Goal: Information Seeking & Learning: Learn about a topic

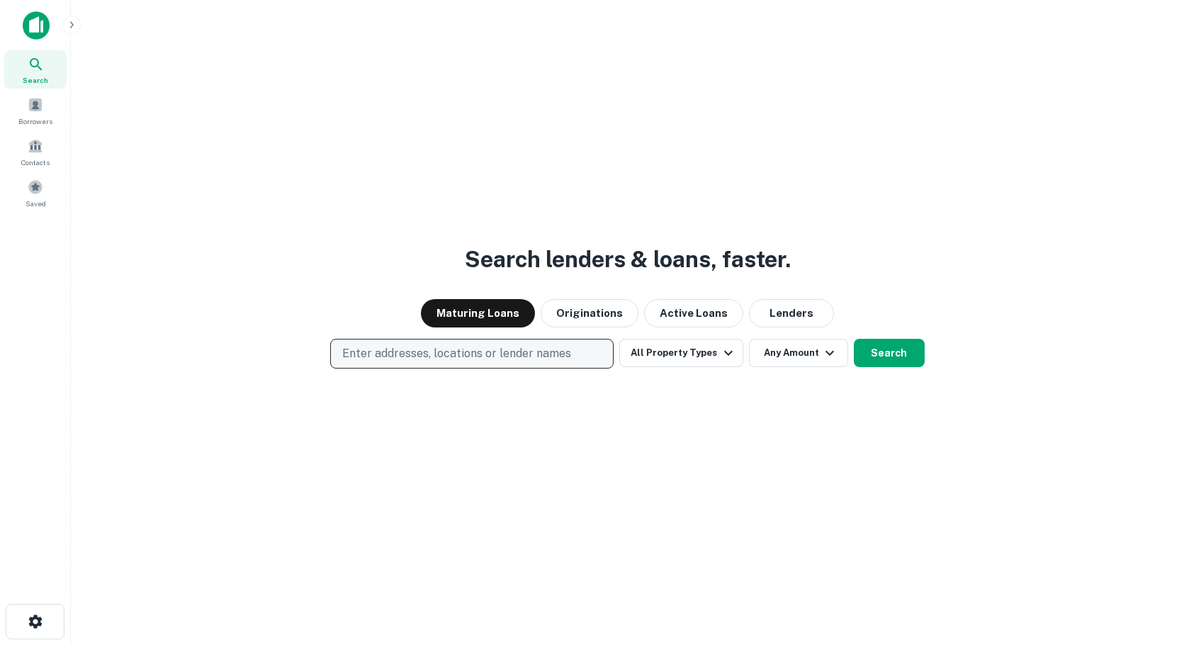
click at [371, 354] on p "Enter addresses, locations or lender names" at bounding box center [456, 353] width 229 height 17
type input "**********"
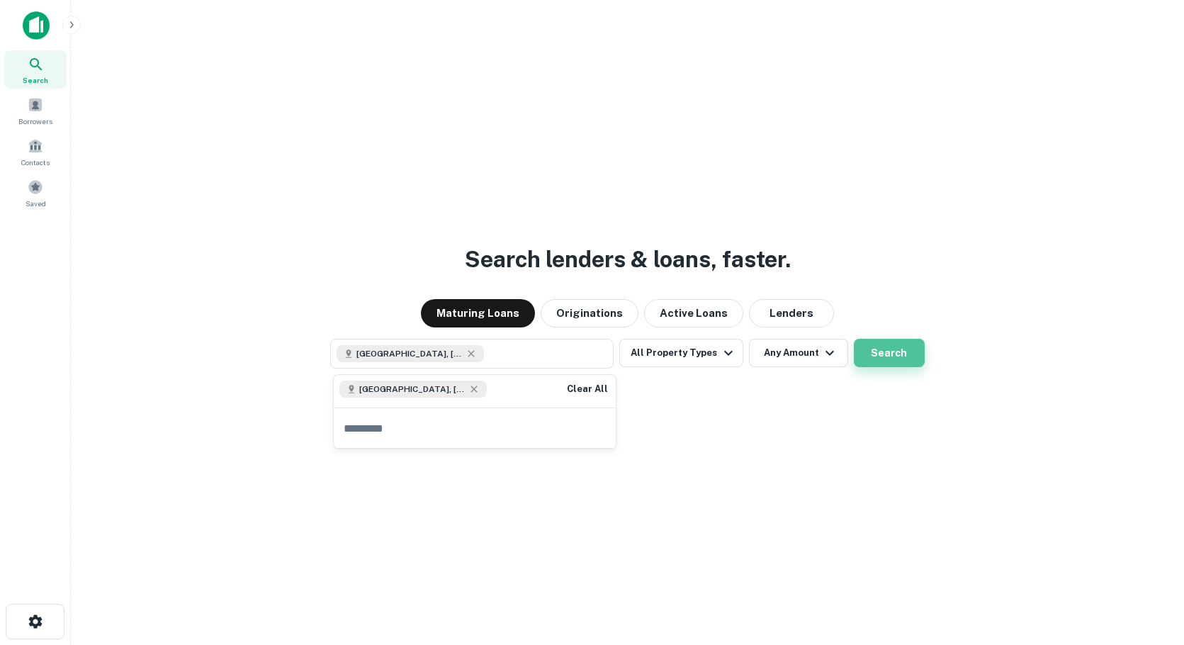
click at [882, 347] on button "Search" at bounding box center [889, 353] width 71 height 28
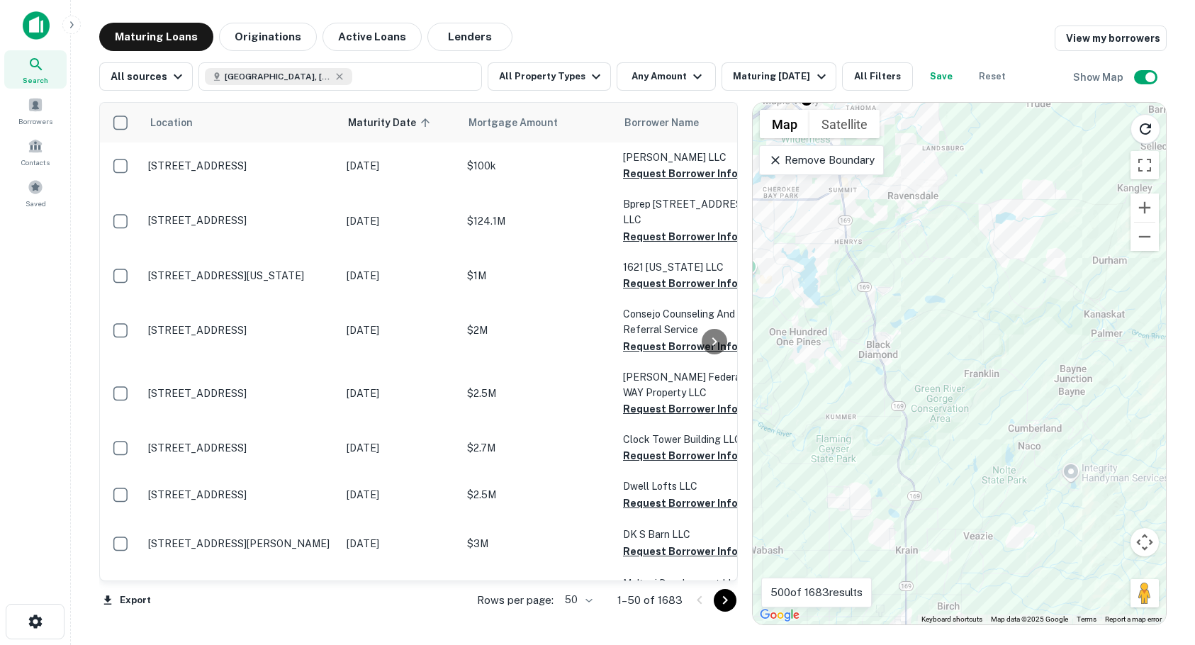
drag, startPoint x: 850, startPoint y: 363, endPoint x: 1155, endPoint y: 497, distance: 332.9
click at [1155, 498] on div "To activate drag with keyboard, press Alt + Enter. Once in keyboard drag state,…" at bounding box center [959, 364] width 413 height 522
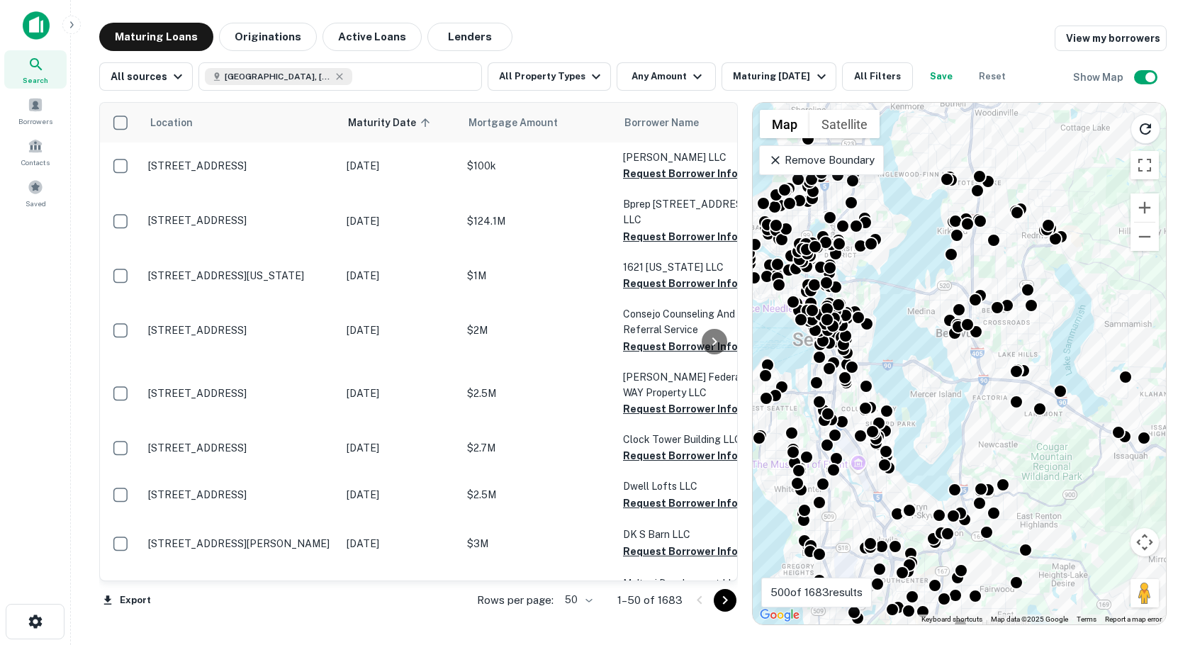
drag, startPoint x: 936, startPoint y: 274, endPoint x: 1178, endPoint y: 624, distance: 425.4
click at [1173, 644] on html "Search Borrowers Contacts Saved Maturing Loans Originations Active Loans Lender…" at bounding box center [597, 322] width 1195 height 645
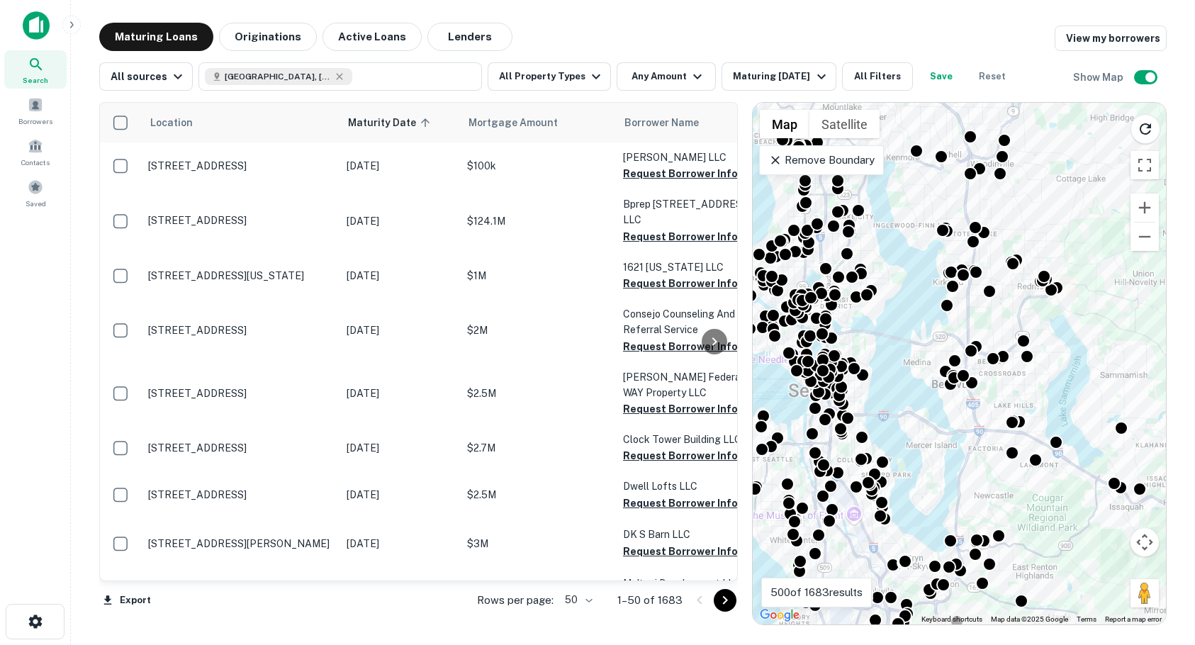
drag, startPoint x: 952, startPoint y: 366, endPoint x: 946, endPoint y: 429, distance: 62.7
click at [946, 429] on div "To activate drag with keyboard, press Alt + Enter. Once in keyboard drag state,…" at bounding box center [959, 364] width 413 height 522
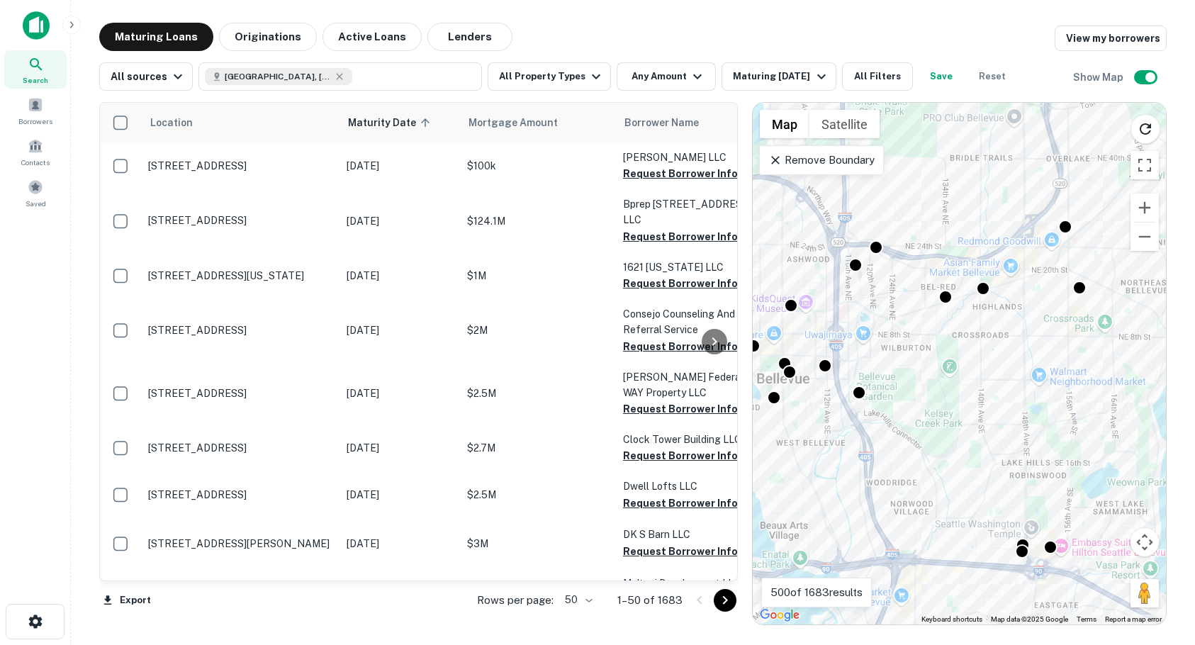
drag, startPoint x: 991, startPoint y: 361, endPoint x: 799, endPoint y: 473, distance: 222.9
click at [799, 473] on div "To activate drag with keyboard, press Alt + Enter. Once in keyboard drag state,…" at bounding box center [959, 364] width 413 height 522
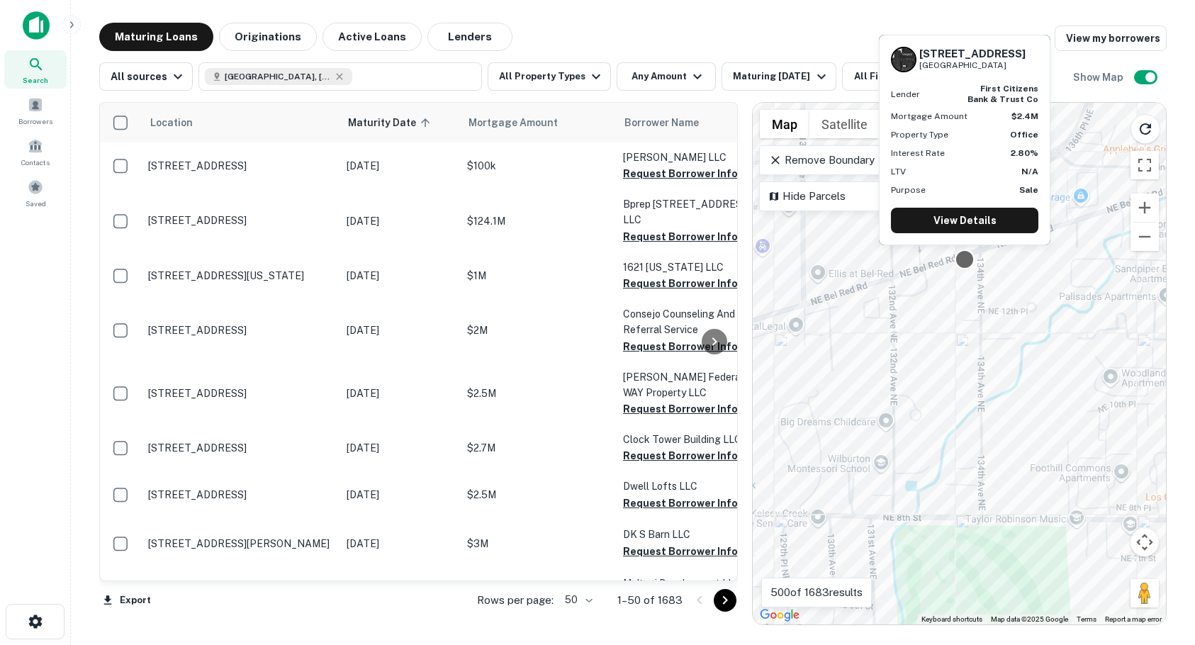
click at [966, 256] on div at bounding box center [965, 259] width 21 height 21
click at [955, 220] on link "View Details" at bounding box center [964, 221] width 147 height 26
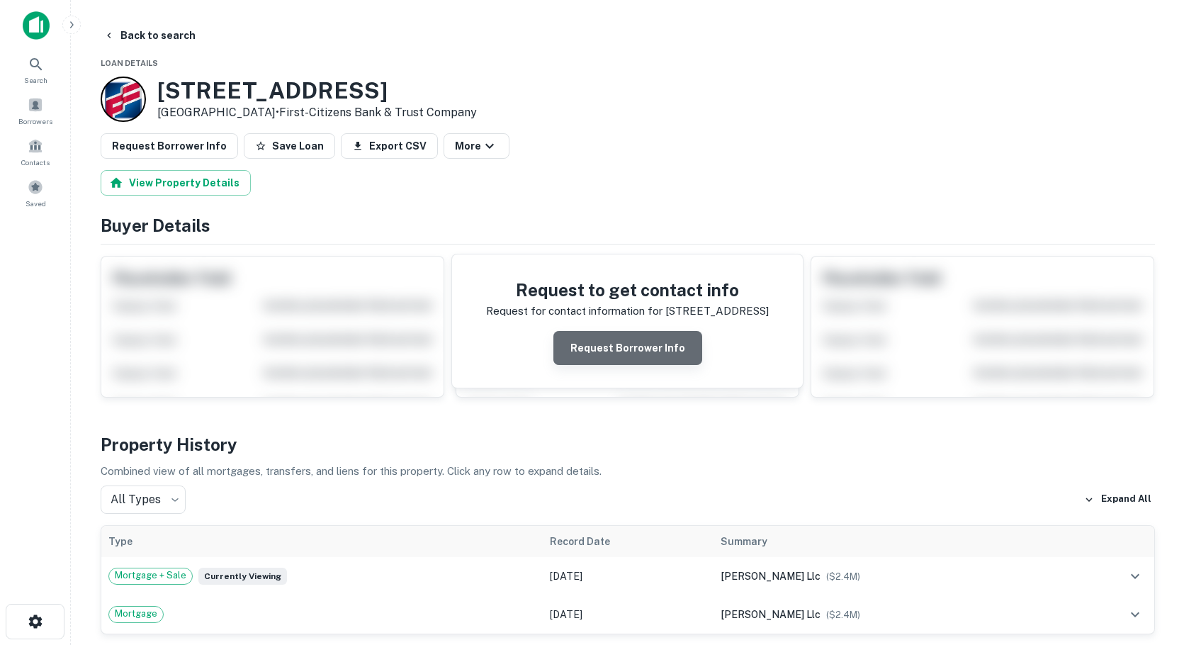
click at [632, 351] on button "Request Borrower Info" at bounding box center [627, 348] width 149 height 34
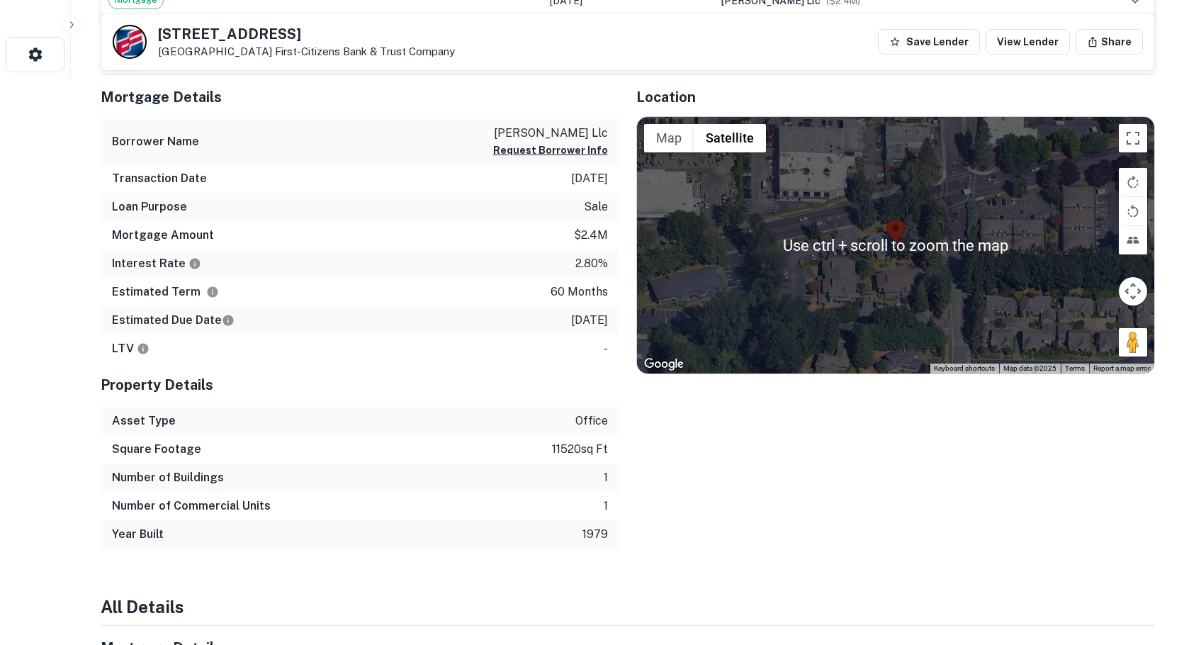
scroll to position [496, 0]
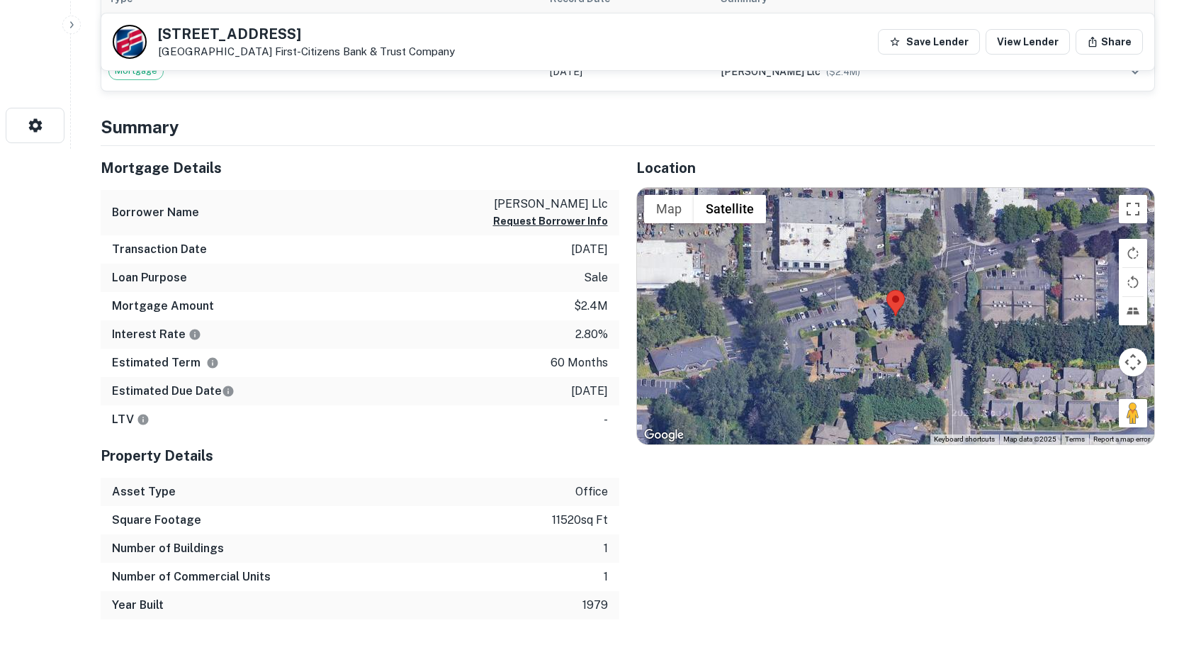
click at [1132, 356] on button "Map camera controls" at bounding box center [1133, 362] width 28 height 28
click at [1067, 330] on button "Move up" at bounding box center [1062, 327] width 28 height 28
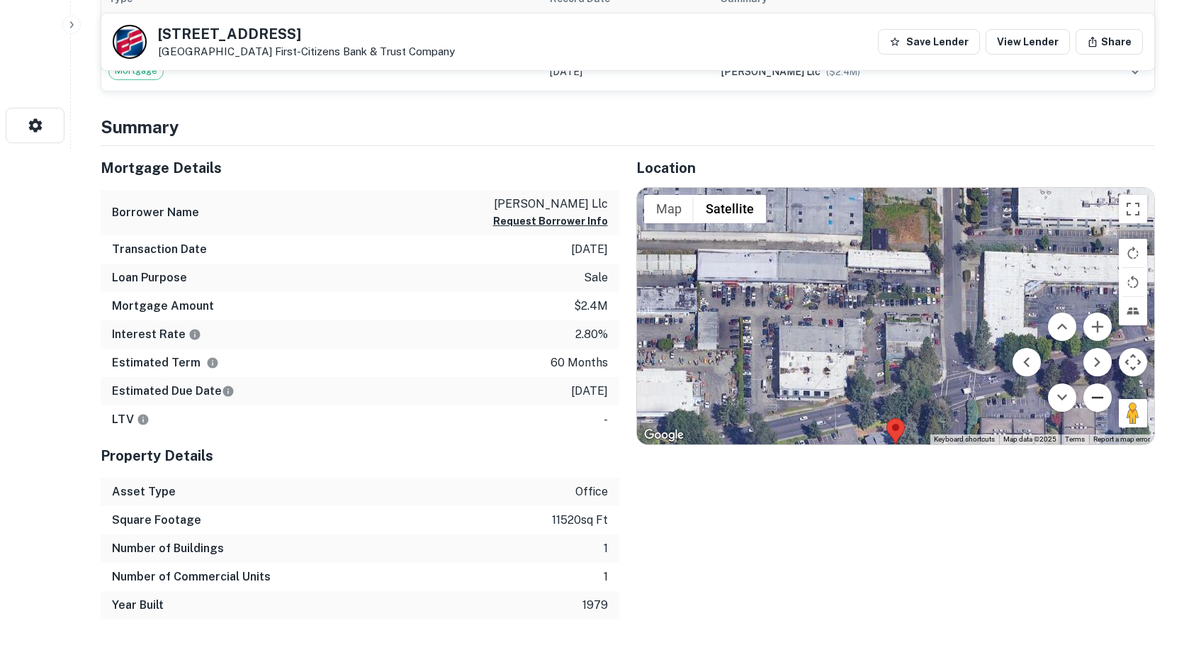
click at [1106, 400] on button "Zoom out" at bounding box center [1098, 397] width 28 height 28
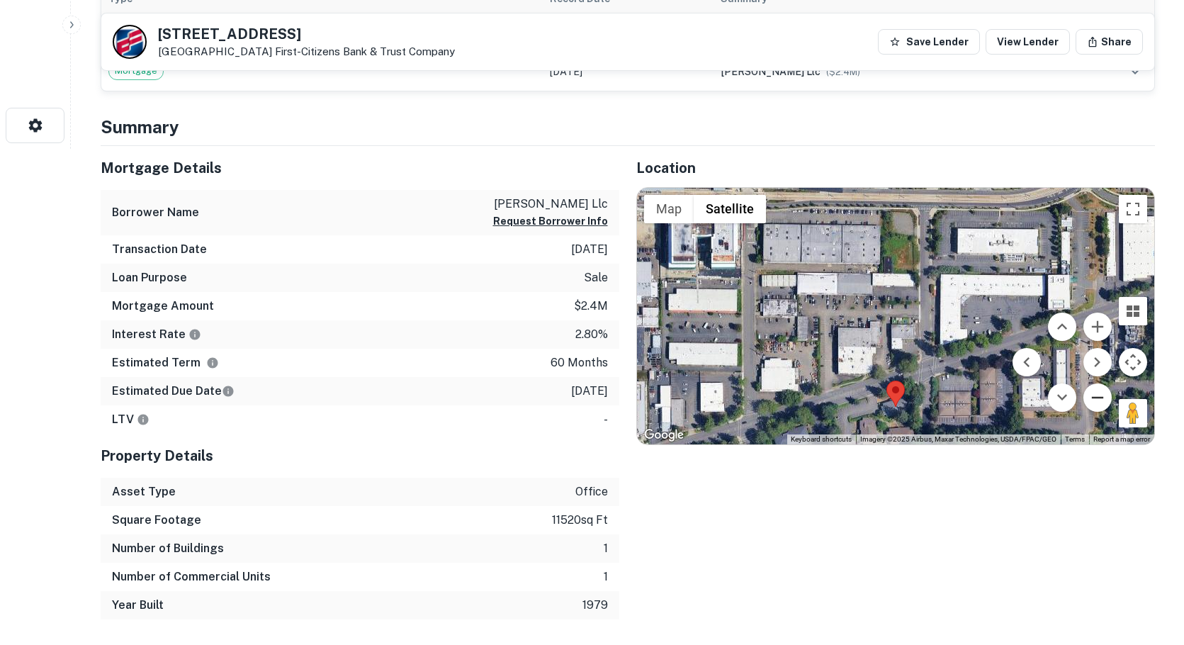
click at [1096, 395] on button "Zoom out" at bounding box center [1098, 397] width 28 height 28
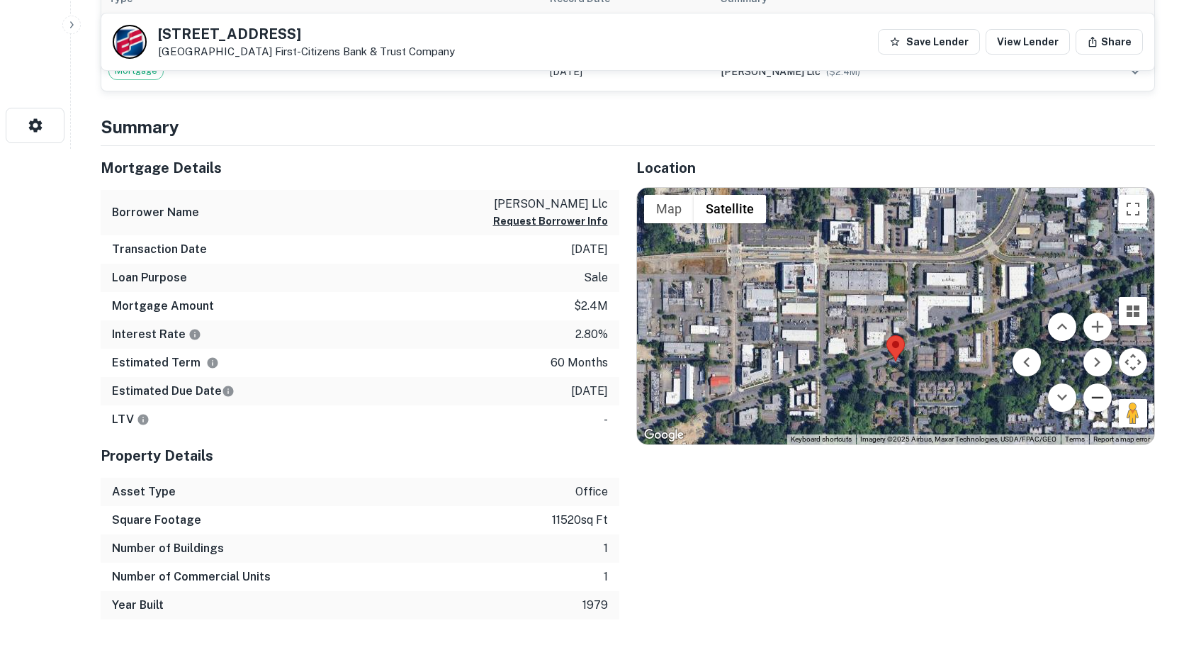
click at [1095, 407] on button "Zoom out" at bounding box center [1098, 397] width 28 height 28
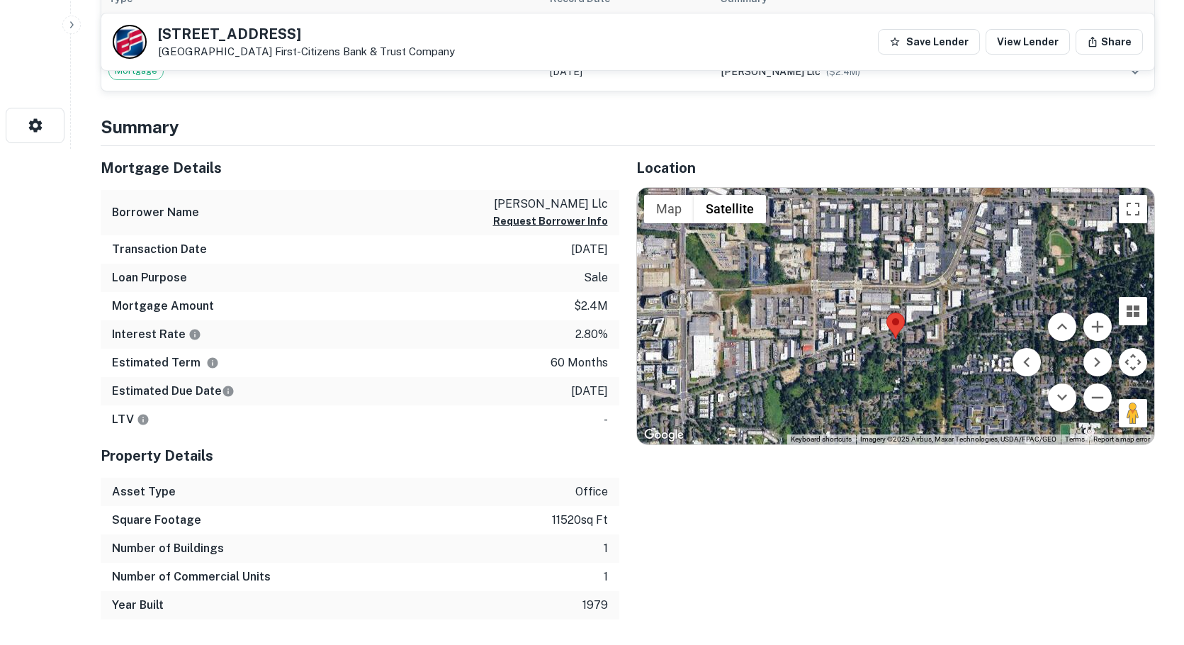
click at [894, 352] on div at bounding box center [895, 316] width 517 height 257
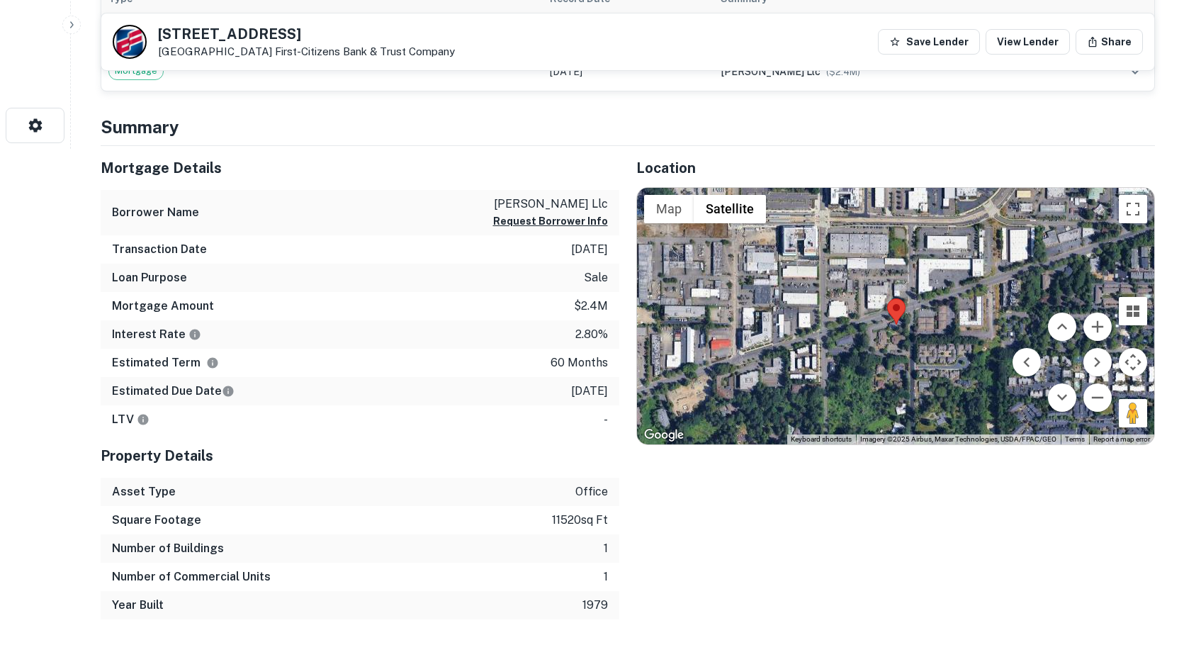
click at [887, 374] on div at bounding box center [895, 316] width 517 height 257
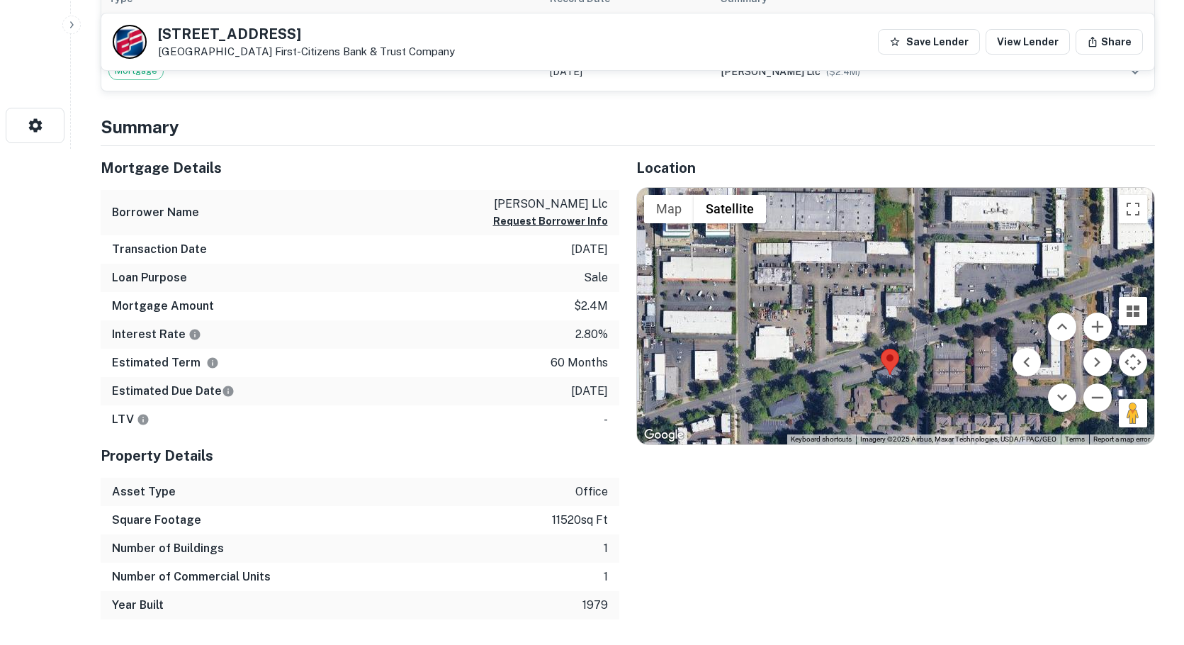
drag, startPoint x: 886, startPoint y: 399, endPoint x: 884, endPoint y: 438, distance: 39.0
click at [884, 438] on div "Use ctrl + scroll to zoom the map Map Terrain Satellite Labels Keyboard shortcu…" at bounding box center [895, 316] width 517 height 257
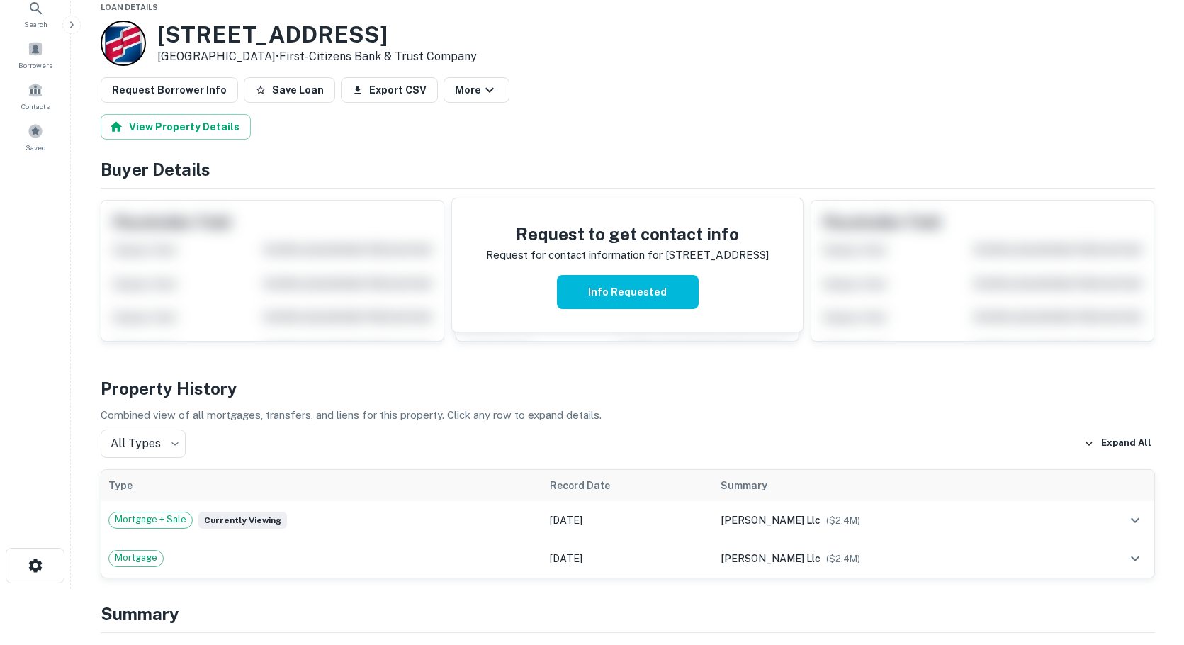
scroll to position [0, 0]
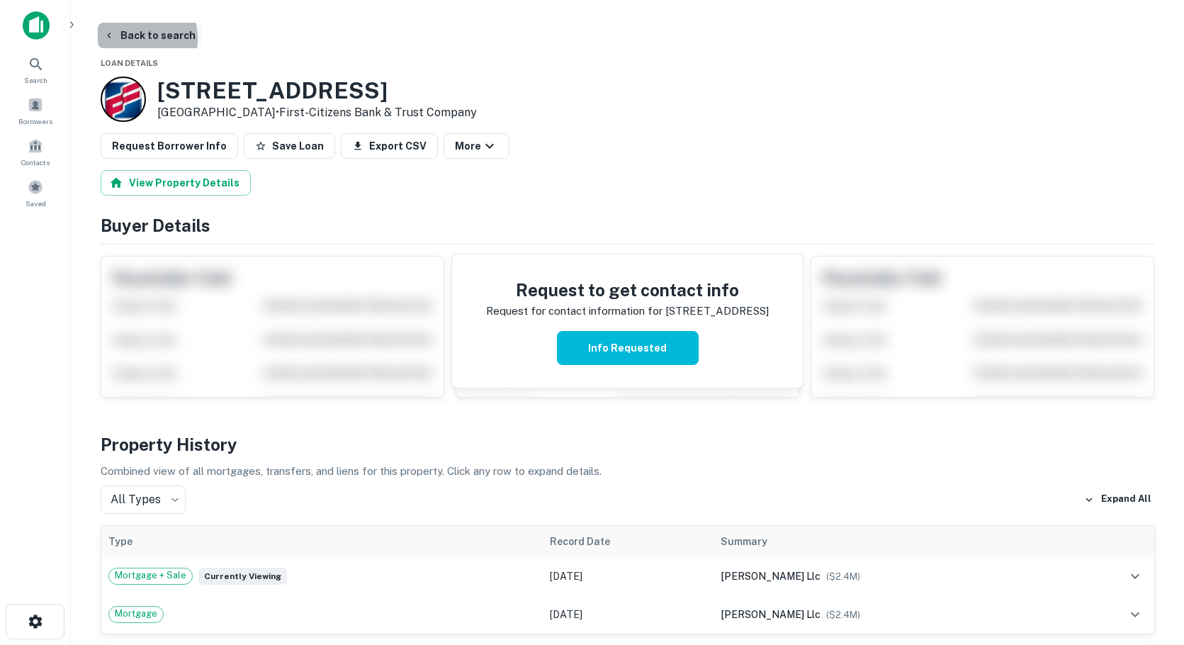
click at [128, 39] on button "Back to search" at bounding box center [149, 36] width 103 height 26
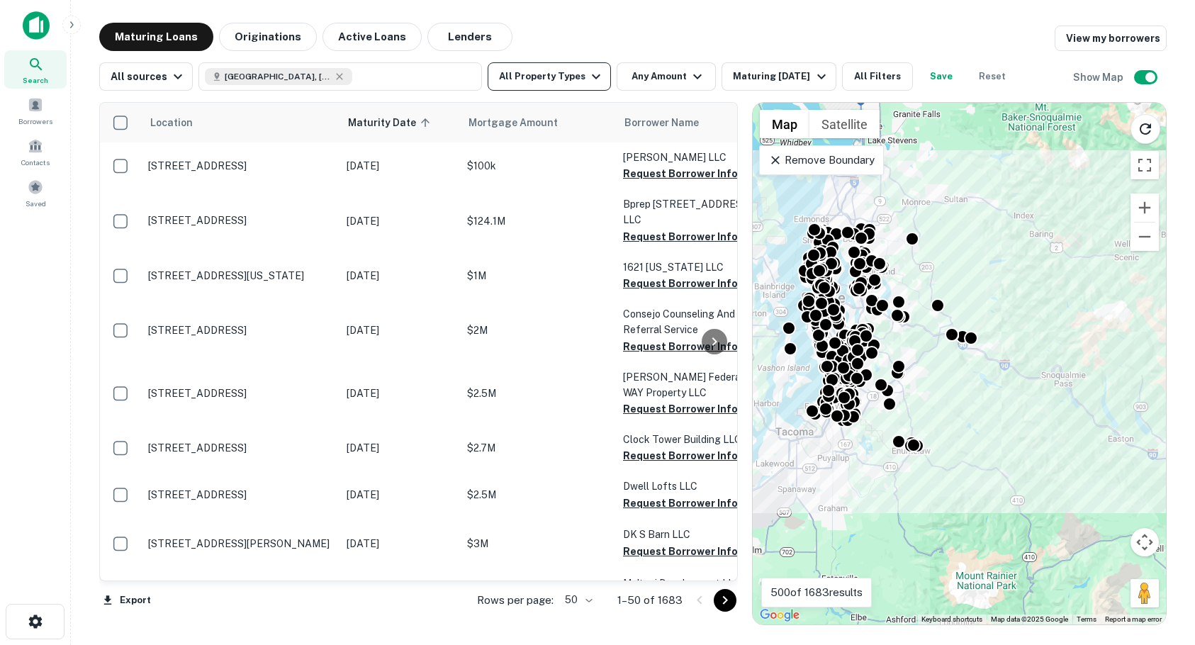
click at [591, 78] on icon "button" at bounding box center [595, 76] width 17 height 17
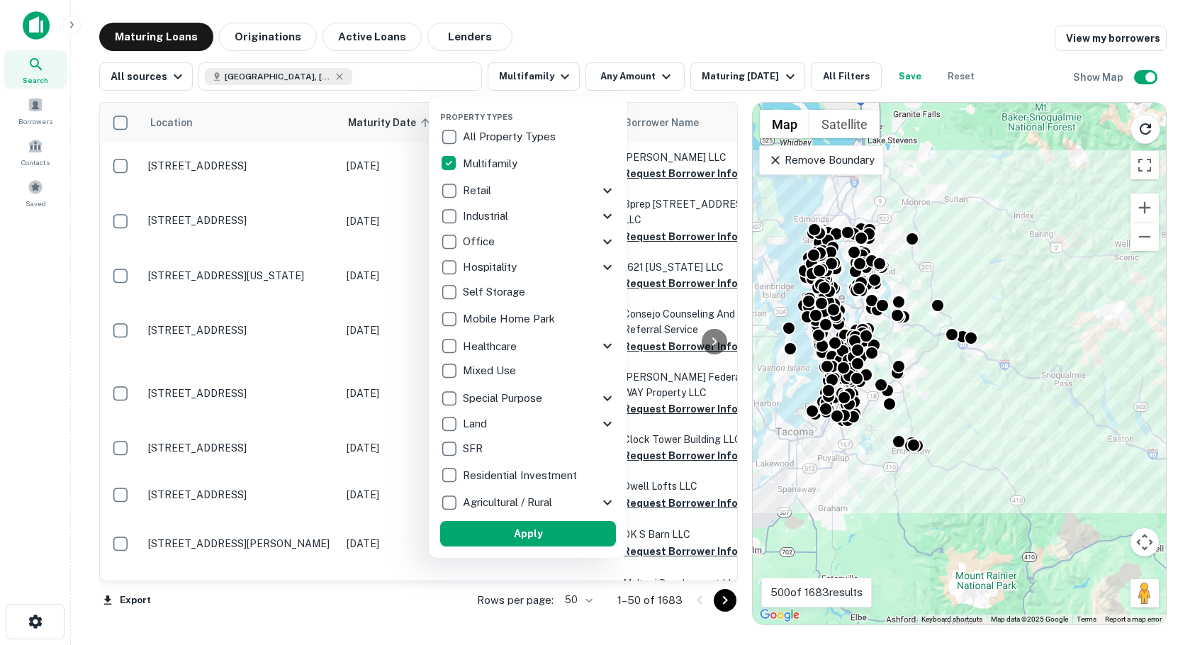
click at [634, 77] on div at bounding box center [597, 322] width 1195 height 645
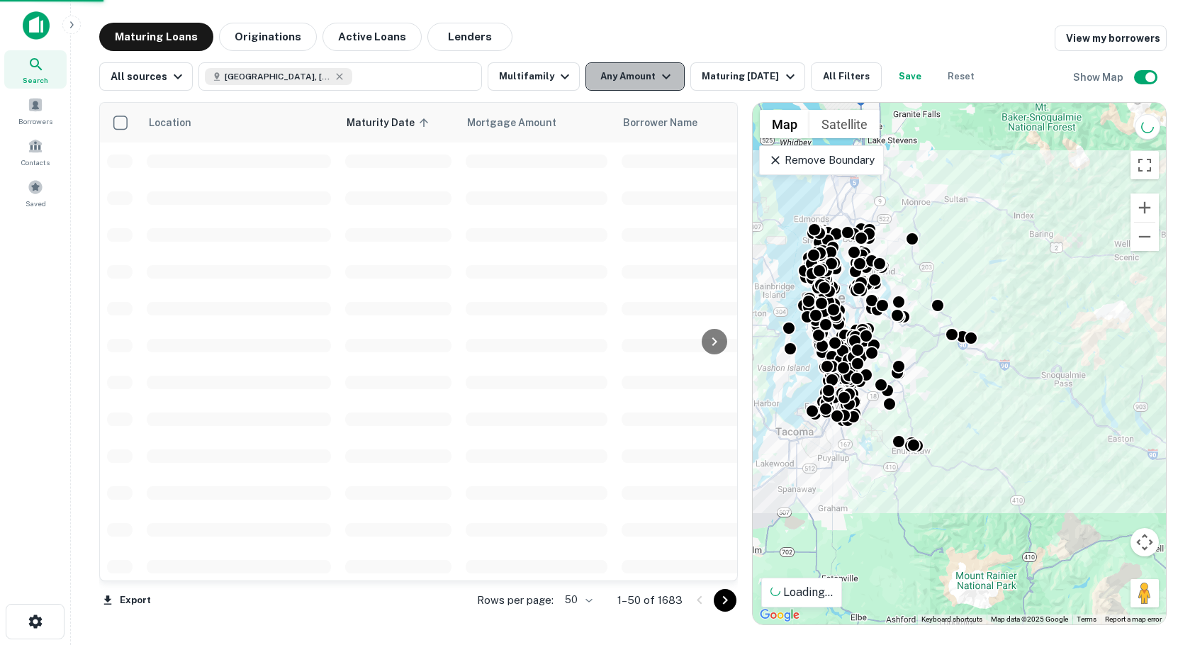
click at [644, 76] on button "Any Amount" at bounding box center [634, 76] width 99 height 28
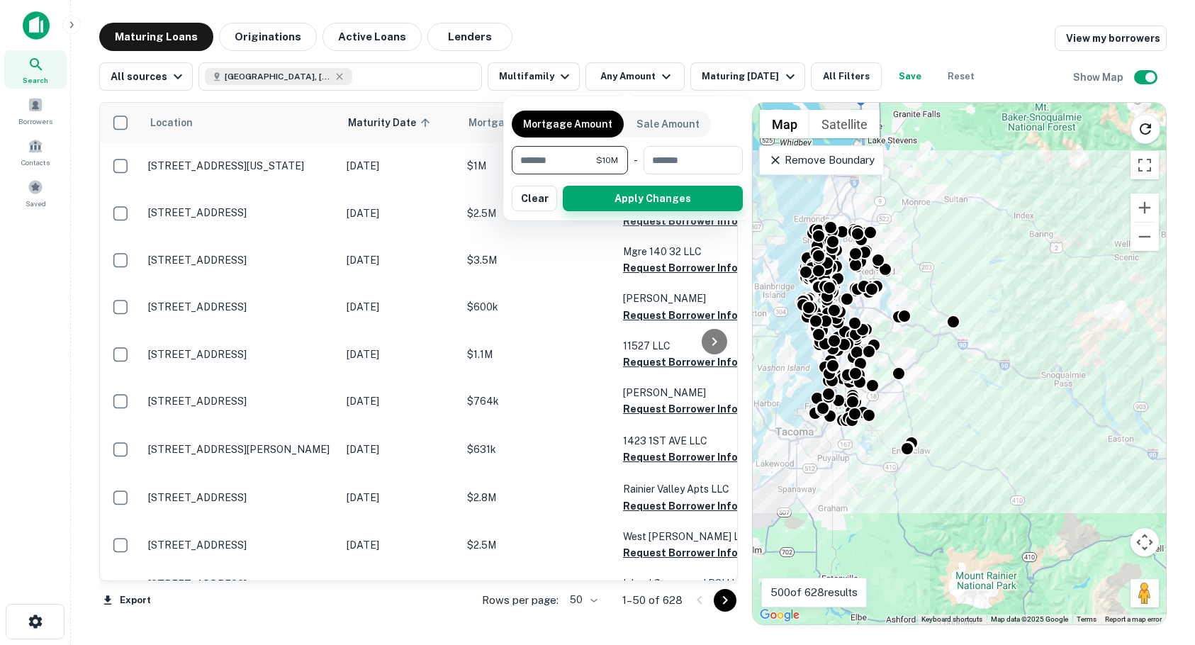
type input "********"
click at [667, 202] on button "Apply Changes" at bounding box center [653, 199] width 180 height 26
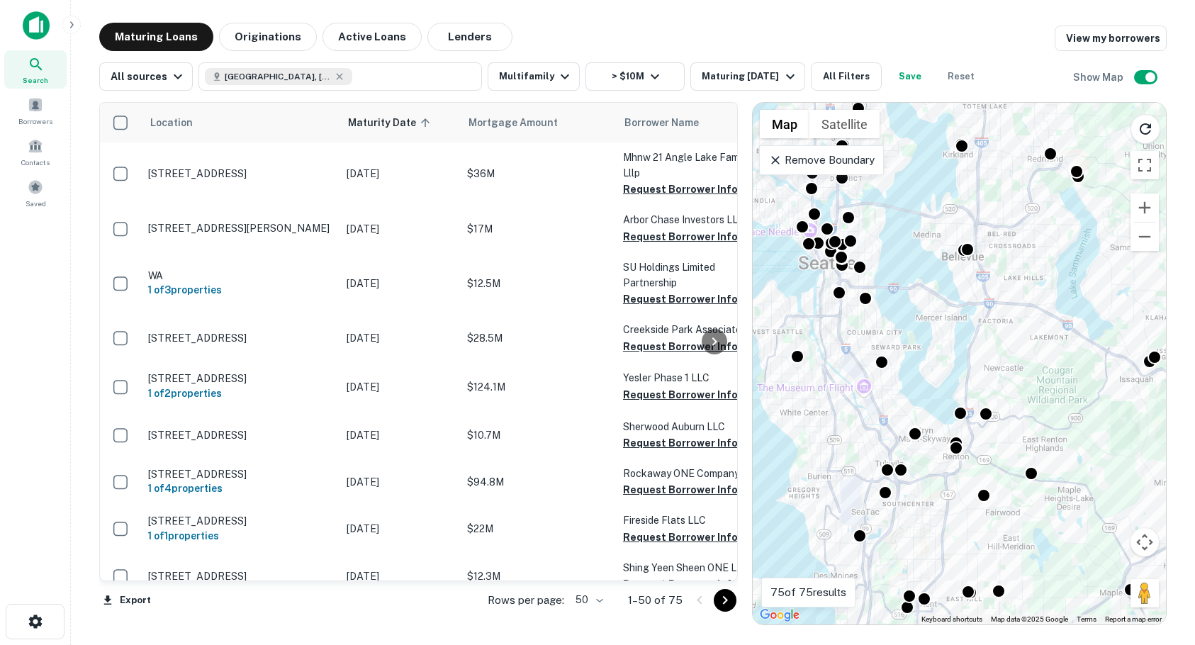
drag, startPoint x: 928, startPoint y: 295, endPoint x: 1222, endPoint y: 342, distance: 298.5
click at [1194, 342] on html "Search Borrowers Contacts Saved Maturing Loans Originations Active Loans Lender…" at bounding box center [597, 322] width 1195 height 645
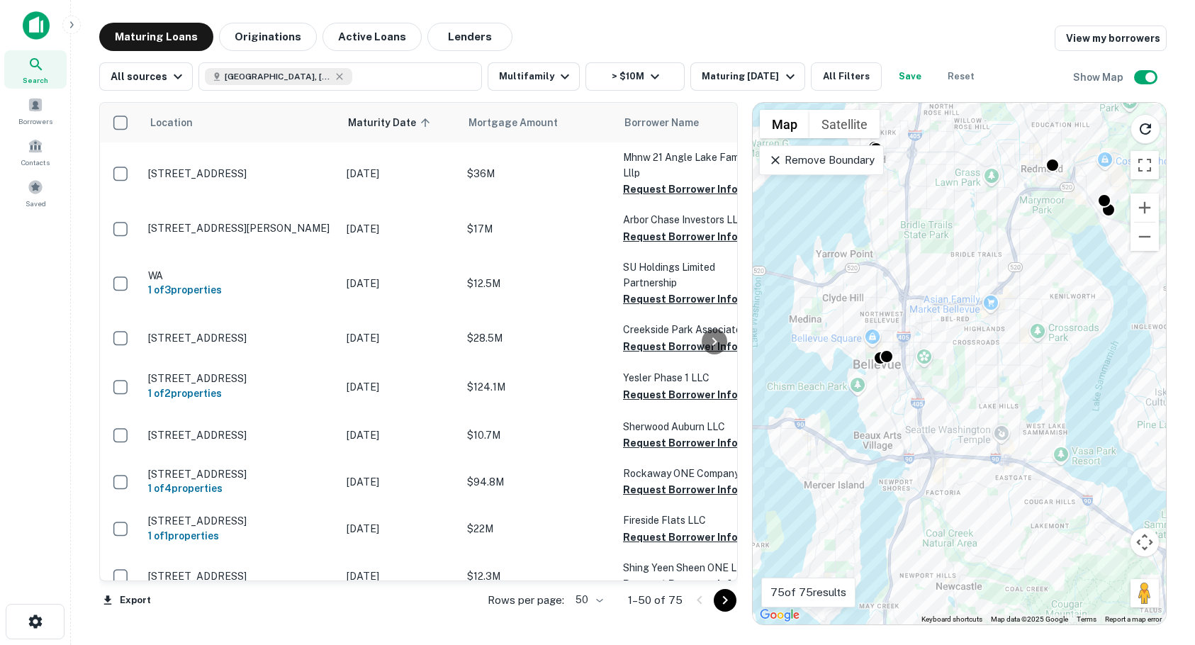
drag, startPoint x: 996, startPoint y: 292, endPoint x: 1022, endPoint y: 448, distance: 158.0
click at [1022, 448] on div "To activate drag with keyboard, press Alt + Enter. Once in keyboard drag state,…" at bounding box center [959, 364] width 413 height 522
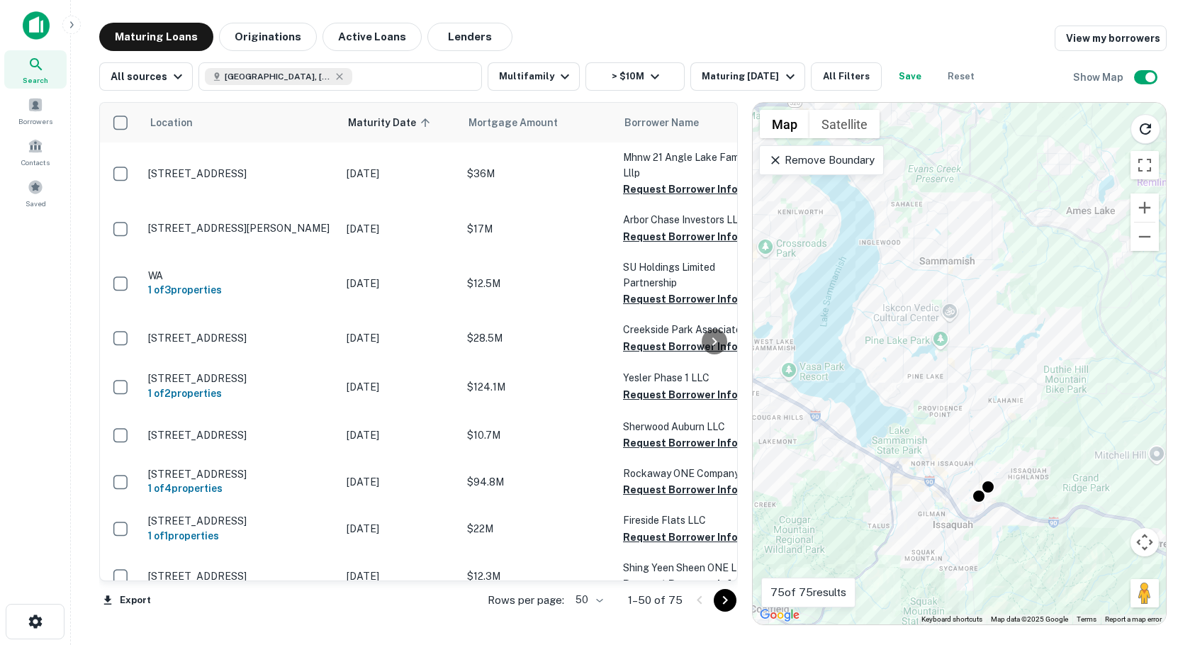
drag, startPoint x: 1060, startPoint y: 471, endPoint x: 795, endPoint y: 387, distance: 278.1
click at [777, 383] on div "To activate drag with keyboard, press Alt + Enter. Once in keyboard drag state,…" at bounding box center [959, 364] width 413 height 522
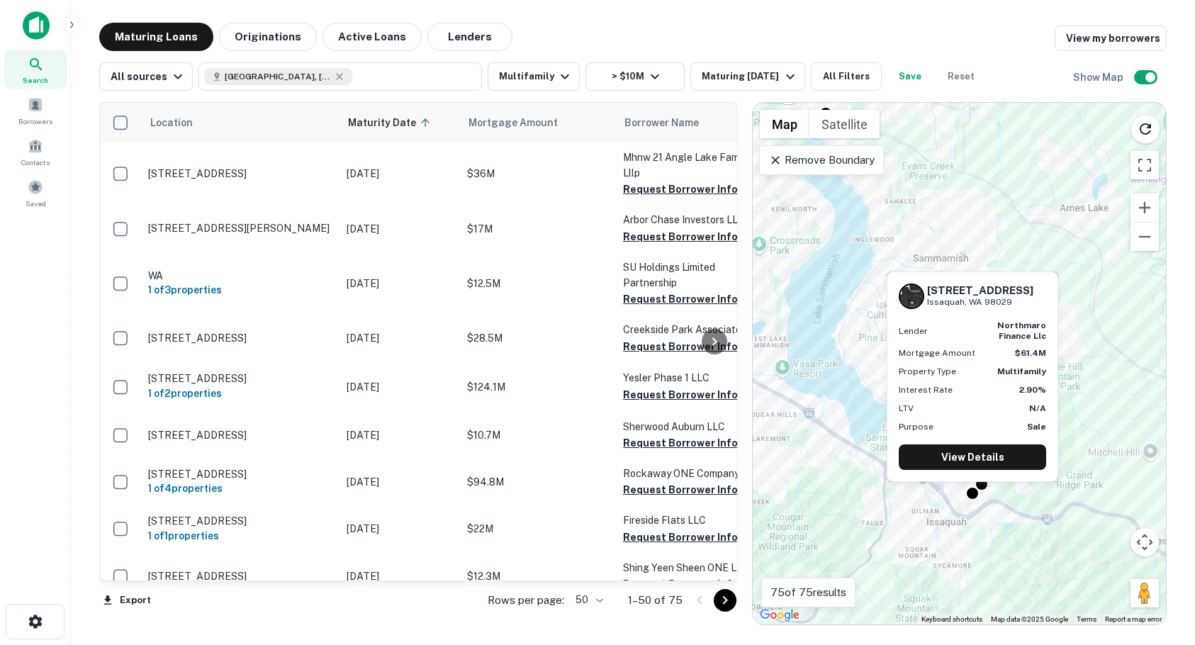
click at [967, 490] on div "[STREET_ADDRESS] Lender northmaro finance llc Mortgage Amount $61.4M Property T…" at bounding box center [972, 381] width 174 height 222
click at [961, 454] on link "View Details" at bounding box center [972, 457] width 147 height 26
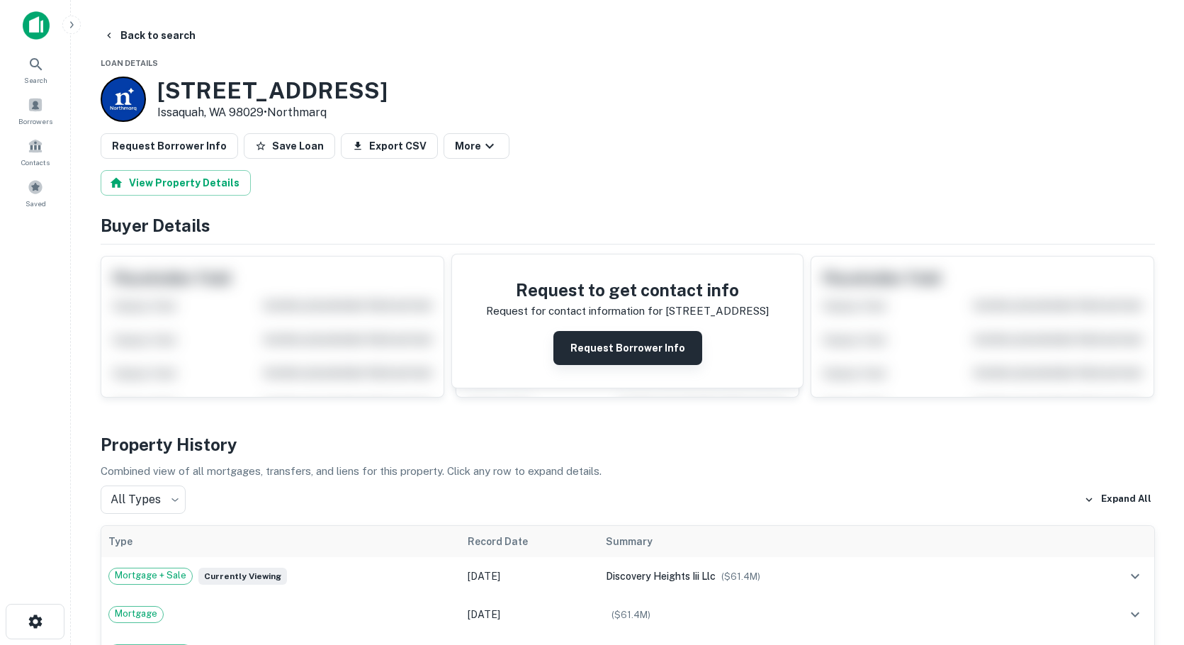
click at [634, 347] on button "Request Borrower Info" at bounding box center [627, 348] width 149 height 34
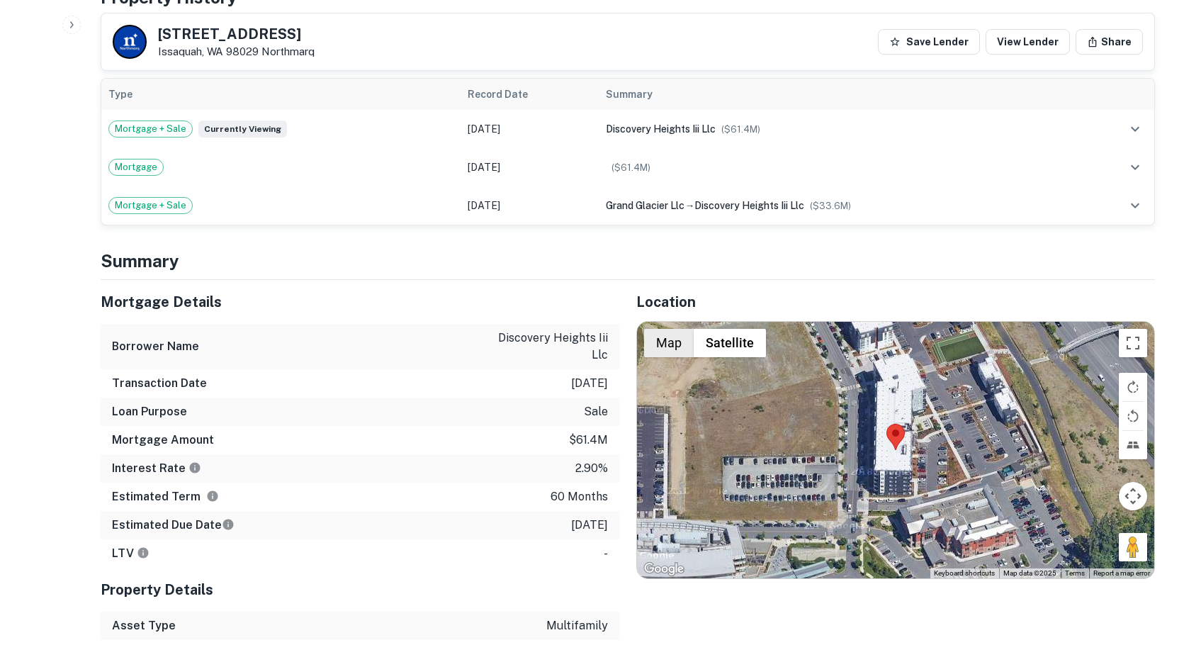
scroll to position [780, 0]
